Goal: Task Accomplishment & Management: Use online tool/utility

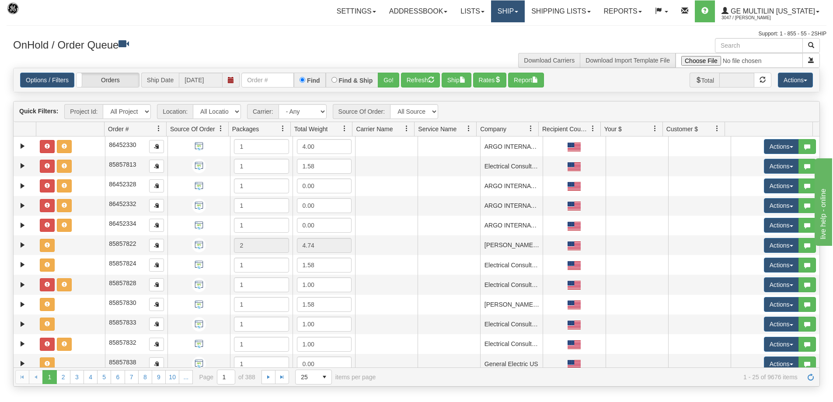
click at [518, 11] on span at bounding box center [516, 12] width 3 height 2
click at [511, 28] on link "Ship Screen" at bounding box center [484, 30] width 79 height 11
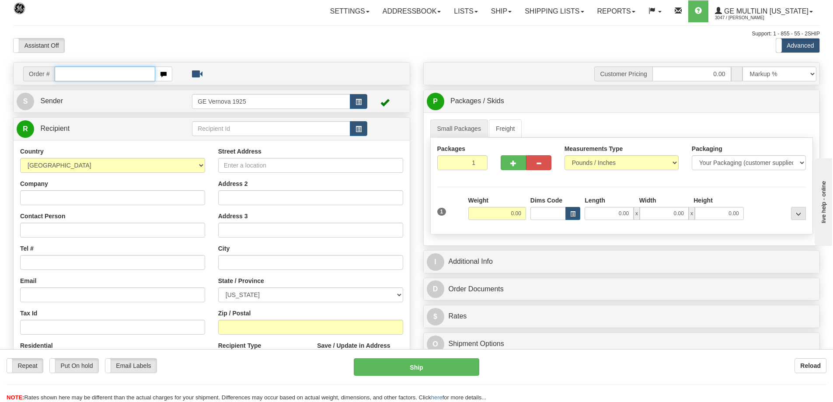
click at [69, 75] on input "text" at bounding box center [105, 73] width 101 height 15
type input "86682662"
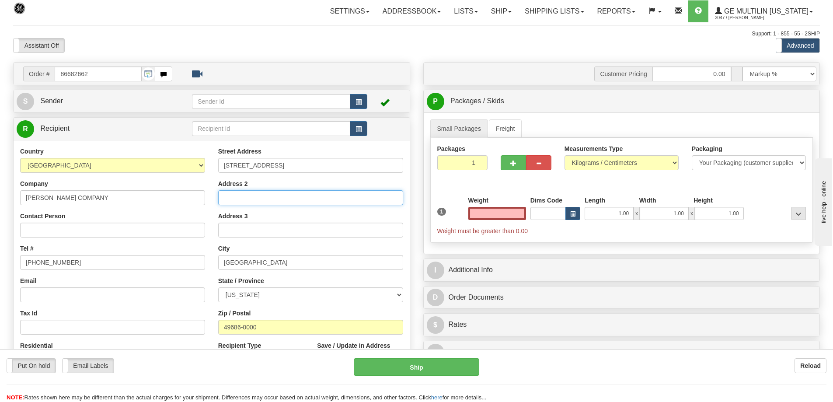
type input "0.00"
click at [230, 199] on input "Address 2" at bounding box center [310, 197] width 185 height 15
paste input "LIGHT & POWER WAREHOUSE"
type input "LIGHT & POWER WAREHOUSE"
click at [674, 164] on select "Pounds / Inches Kilograms / Centimeters" at bounding box center [622, 162] width 114 height 15
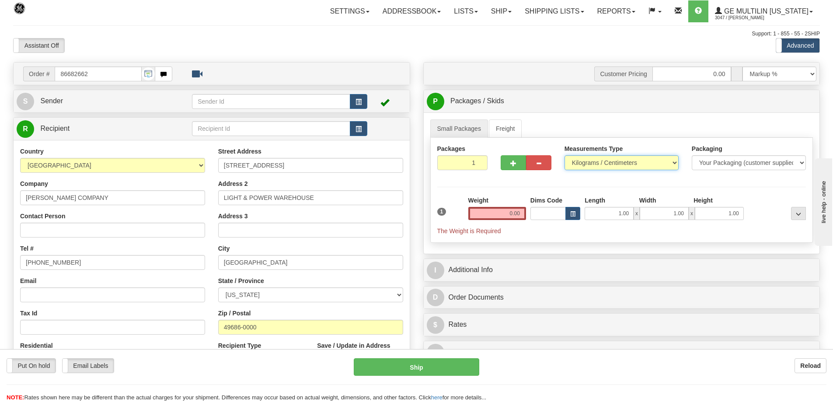
select select "0"
click at [565, 155] on select "Pounds / Inches Kilograms / Centimeters" at bounding box center [622, 162] width 114 height 15
click at [519, 213] on input "0.00" at bounding box center [497, 213] width 58 height 13
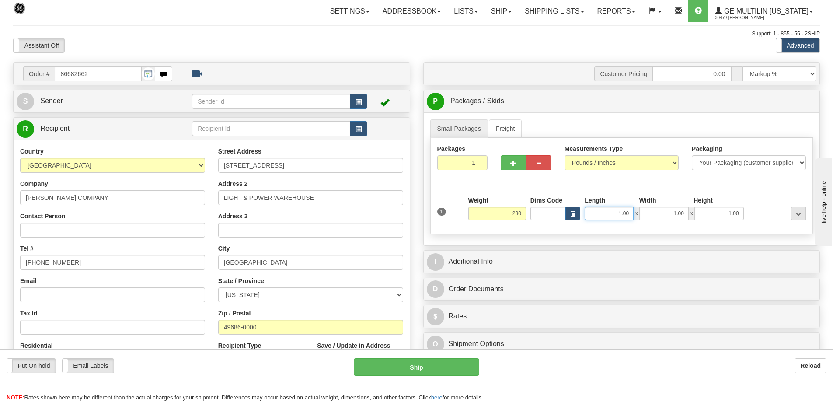
type input "230.00"
click at [631, 212] on input "1.00" at bounding box center [609, 213] width 49 height 13
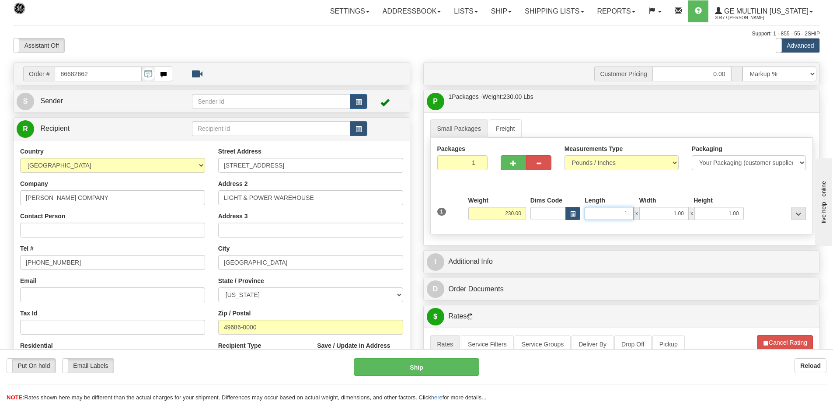
type input "1"
type input "90.00"
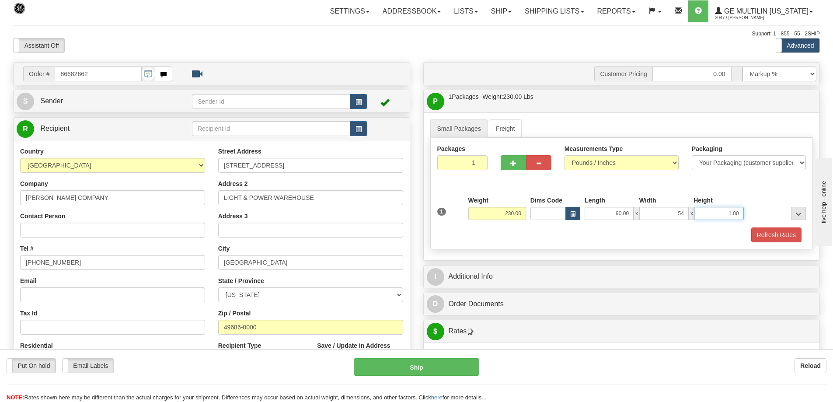
type input "54.00"
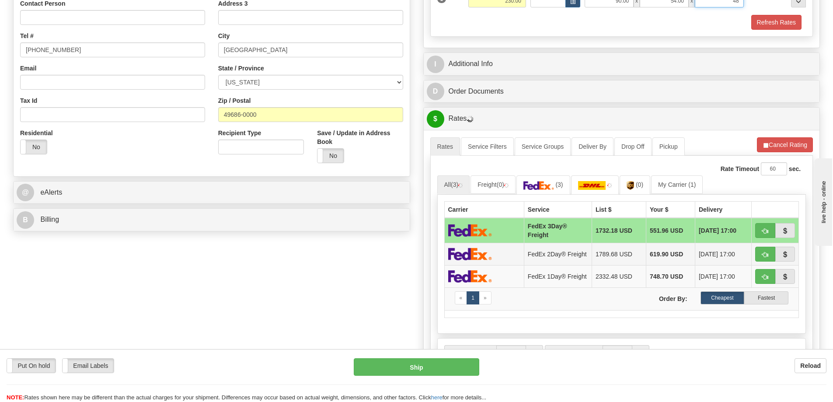
scroll to position [219, 0]
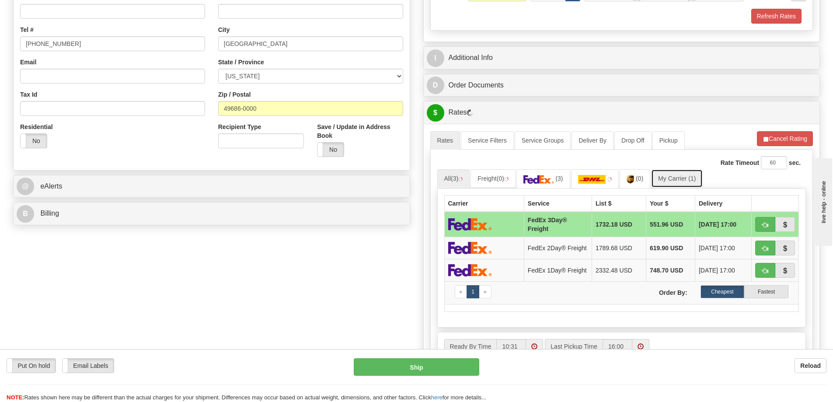
type input "48.00"
click at [686, 182] on link "My Carrier (1)" at bounding box center [677, 178] width 52 height 18
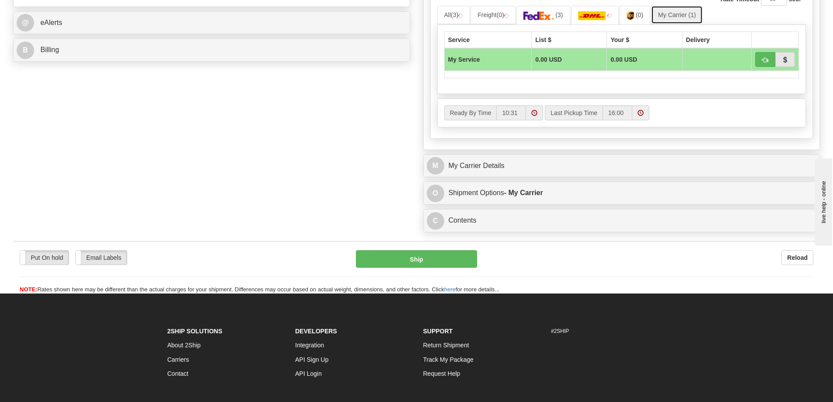
scroll to position [437, 0]
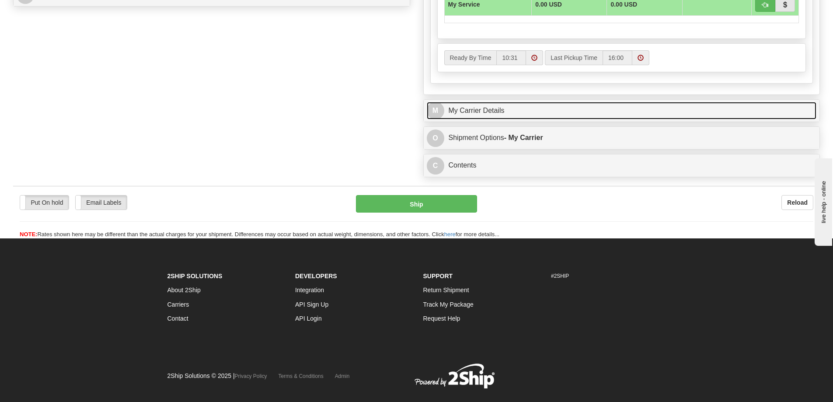
click at [521, 108] on link "M My Carrier Details" at bounding box center [622, 111] width 390 height 18
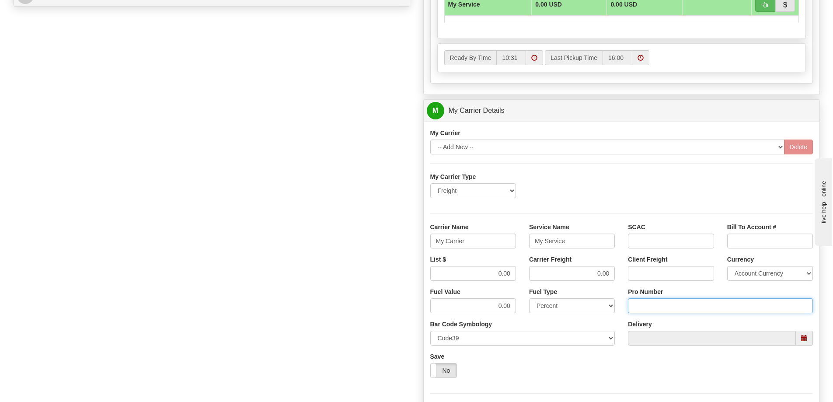
click at [642, 301] on input "Pro Number" at bounding box center [720, 305] width 185 height 15
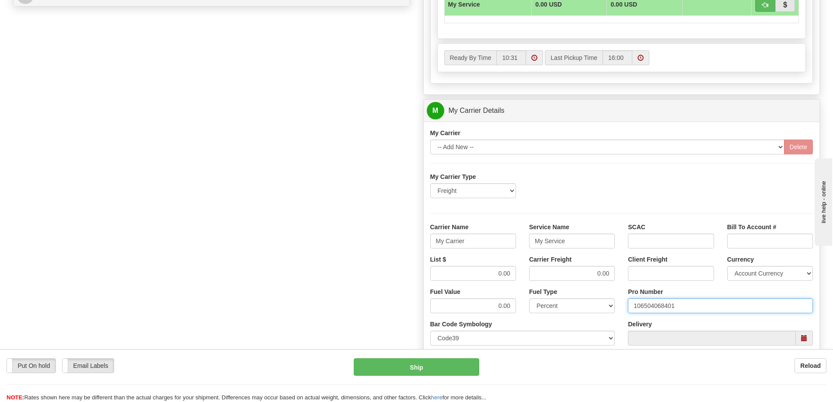
type input "106504068401"
click at [514, 275] on input "0.00" at bounding box center [473, 273] width 86 height 15
type input "0"
type input "484.59"
click at [612, 275] on input "0.00" at bounding box center [572, 273] width 86 height 15
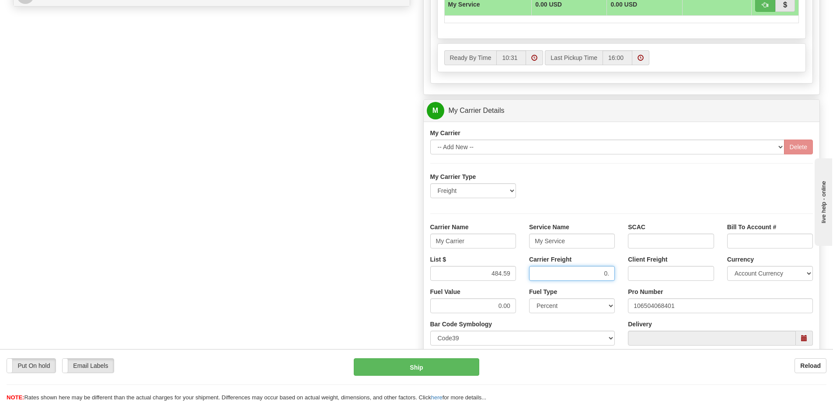
type input "0"
type input "484.59"
click at [572, 242] on input "My Service" at bounding box center [572, 241] width 86 height 15
type input "M"
type input "LTL"
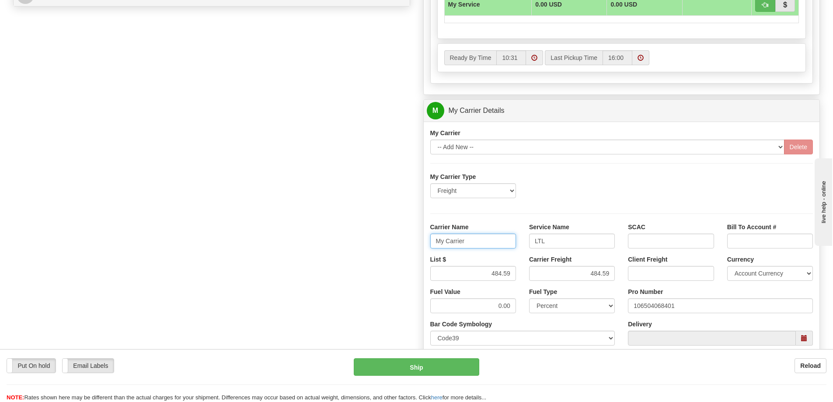
click at [467, 239] on input "My Carrier" at bounding box center [473, 241] width 86 height 15
type input "M"
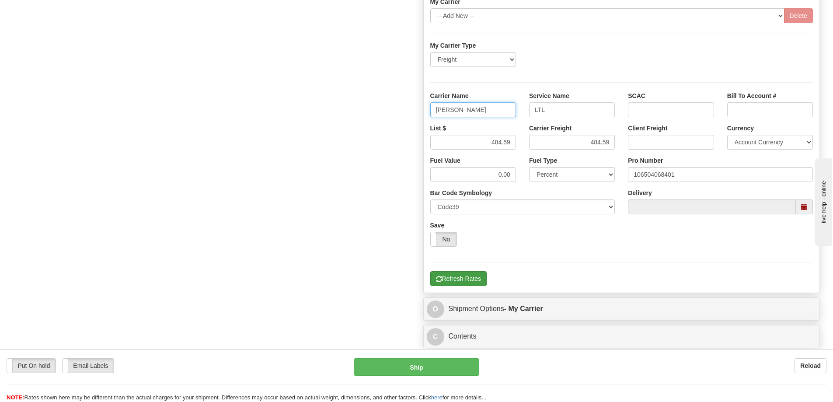
type input "SAIA"
click at [464, 280] on button "Refresh Rates" at bounding box center [458, 278] width 56 height 15
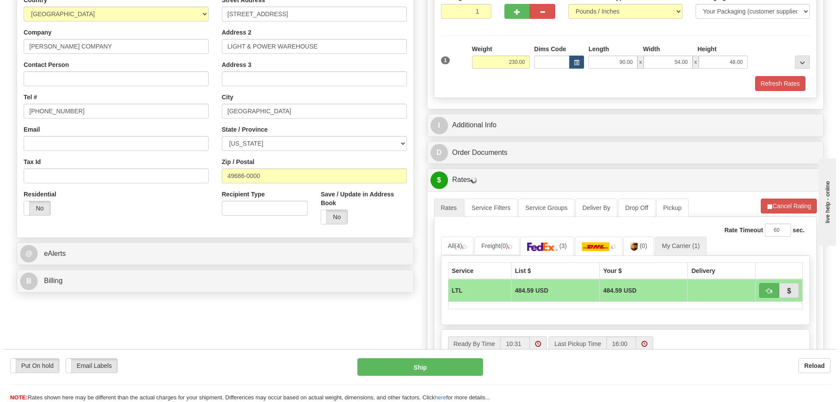
scroll to position [131, 0]
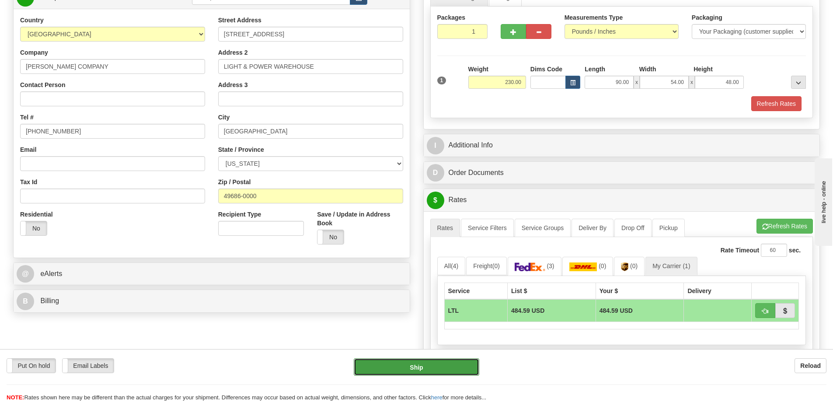
click at [409, 365] on button "Ship" at bounding box center [417, 366] width 126 height 17
type input "00"
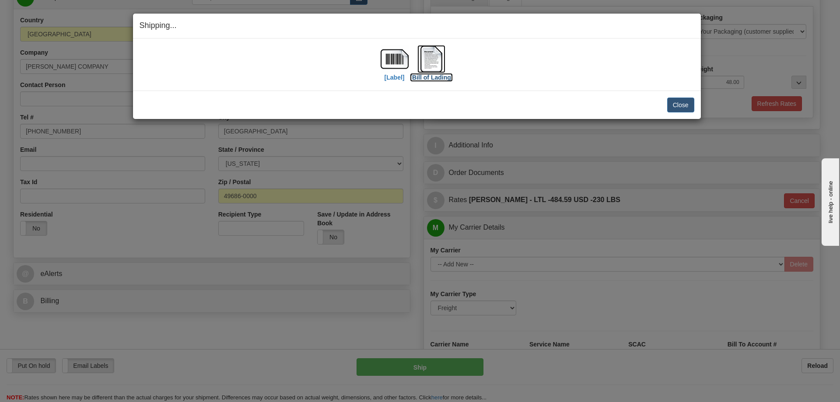
click at [434, 61] on img at bounding box center [431, 59] width 28 height 28
click at [682, 108] on button "Close" at bounding box center [680, 105] width 27 height 15
